Goal: Task Accomplishment & Management: Manage account settings

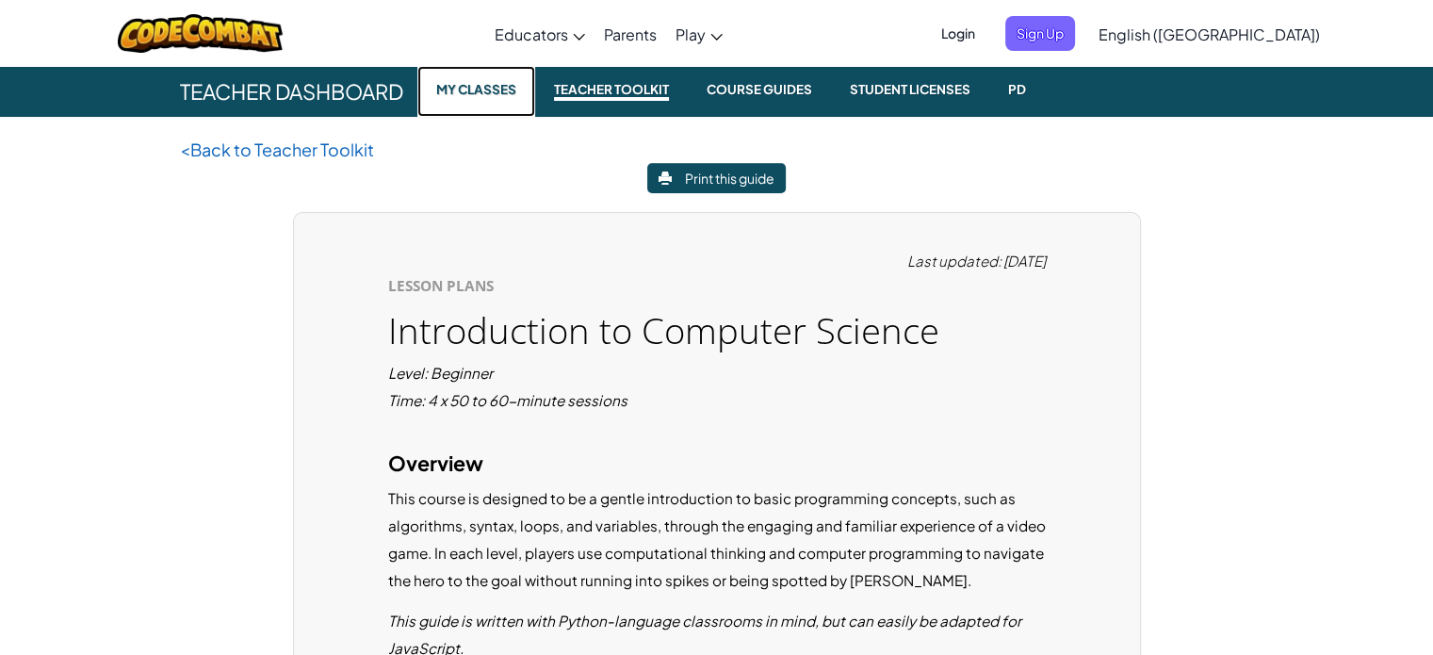
click at [462, 87] on small "My Classes" at bounding box center [476, 89] width 95 height 23
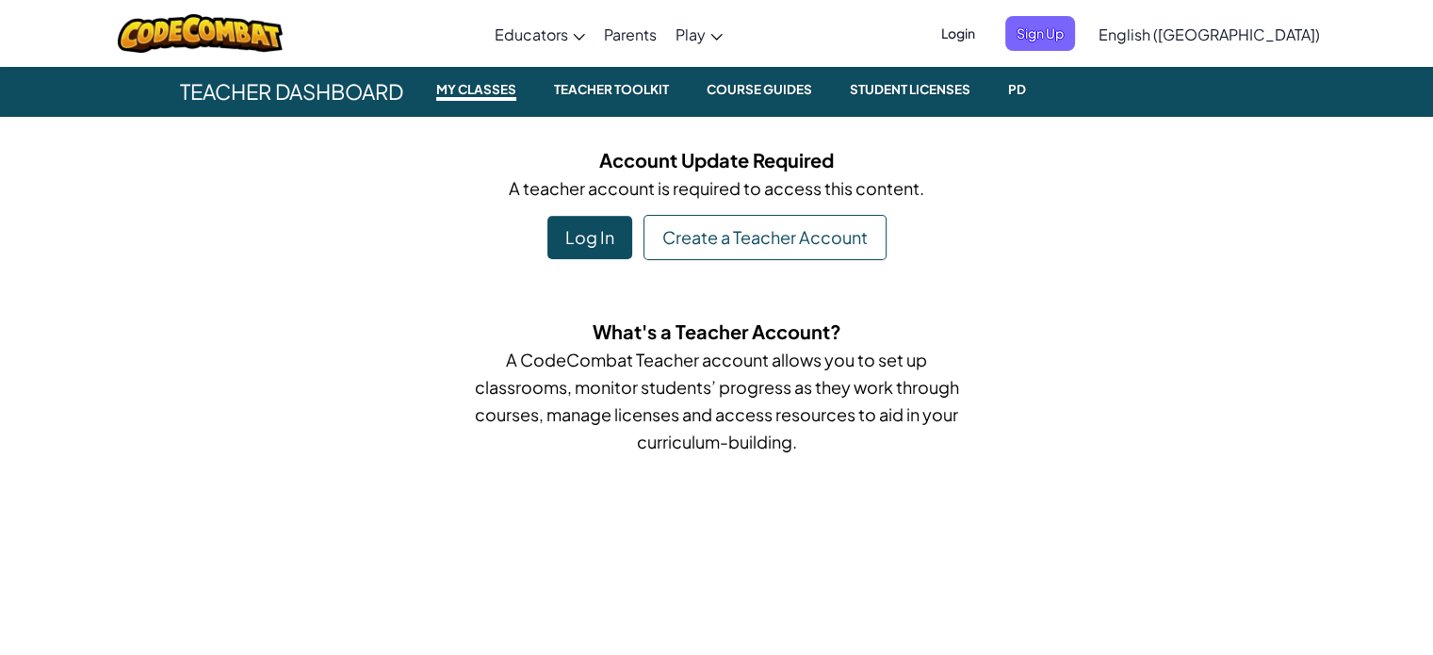
click at [587, 233] on div "Log In" at bounding box center [589, 237] width 85 height 43
